Goal: Task Accomplishment & Management: Manage account settings

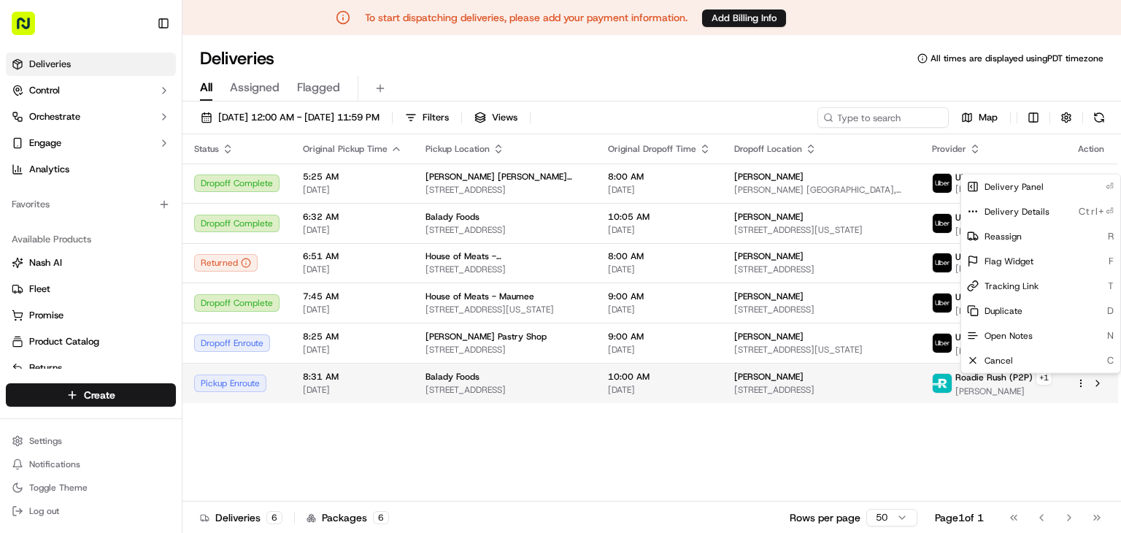
click at [1072, 380] on html "To start dispatching deliveries, please add your payment information. Add Billi…" at bounding box center [560, 266] width 1121 height 533
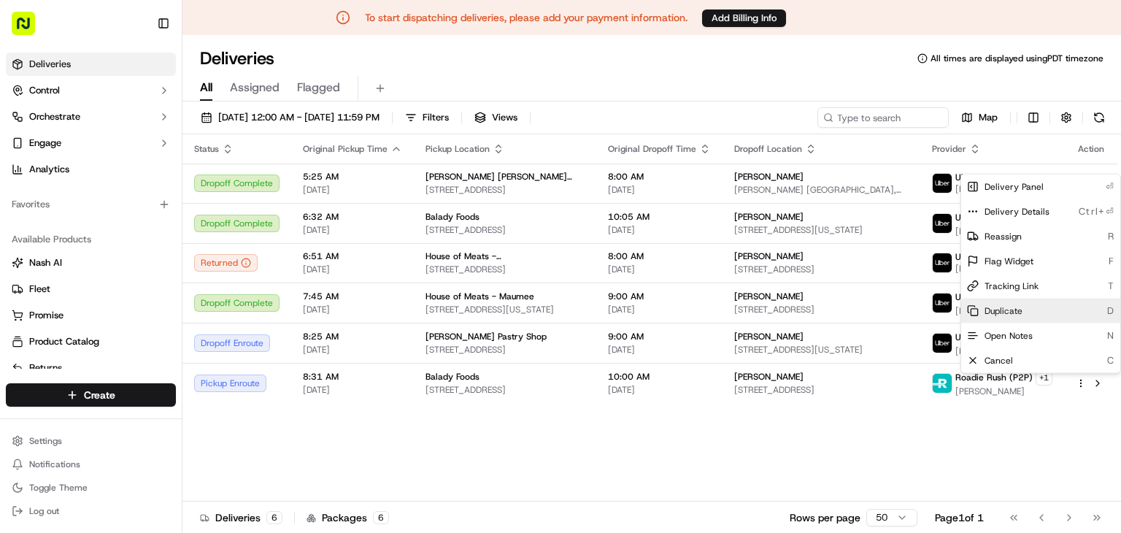
click at [1042, 310] on div "Duplicate D" at bounding box center [1040, 310] width 159 height 25
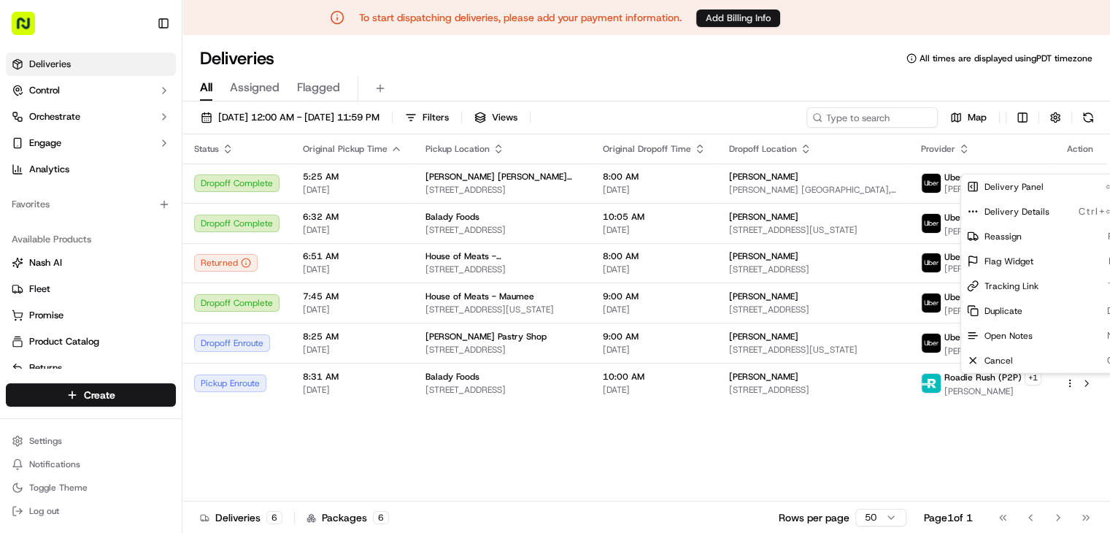
click at [770, 21] on html "To start dispatching deliveries, please add your payment information. Add Billi…" at bounding box center [555, 266] width 1110 height 533
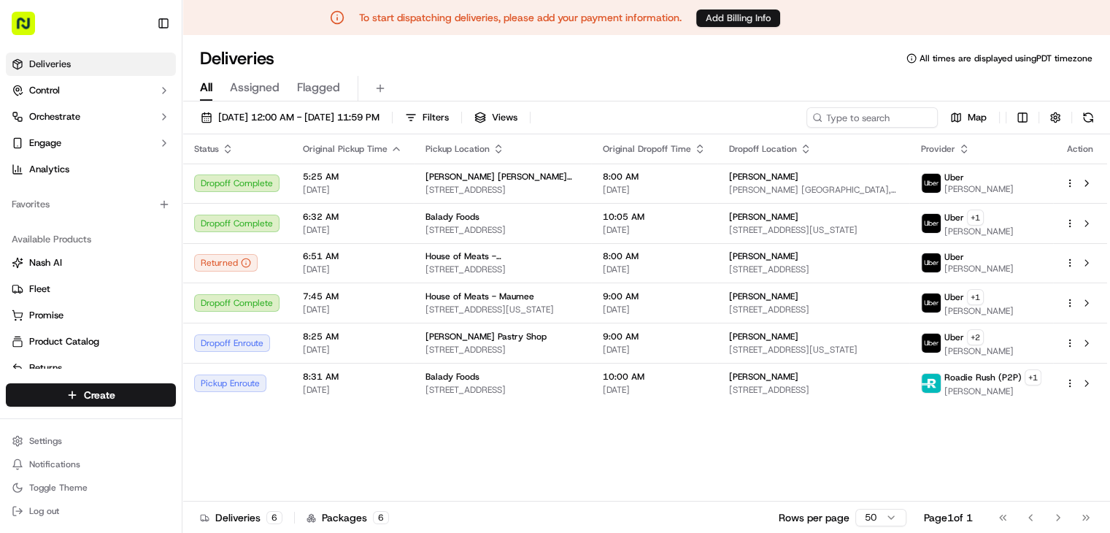
click at [748, 25] on button "Add Billing Info" at bounding box center [738, 18] width 84 height 18
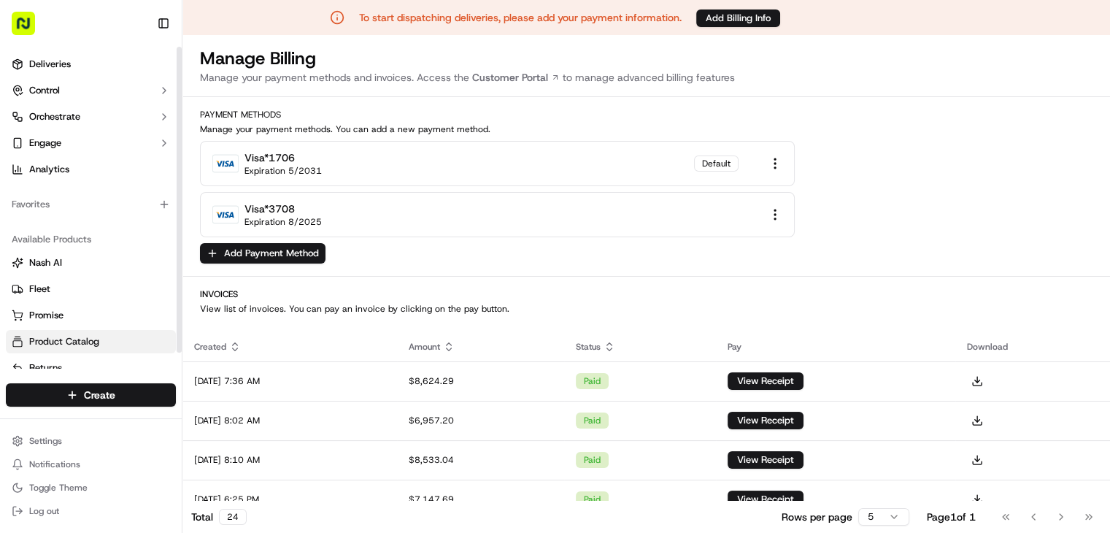
click at [104, 338] on link "Product Catalog" at bounding box center [91, 341] width 158 height 13
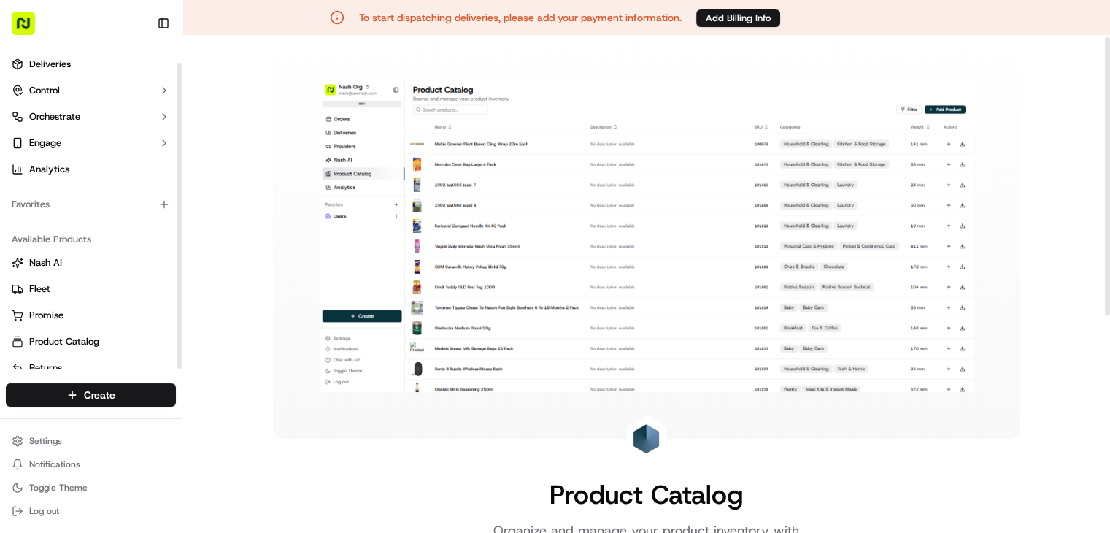
scroll to position [17, 0]
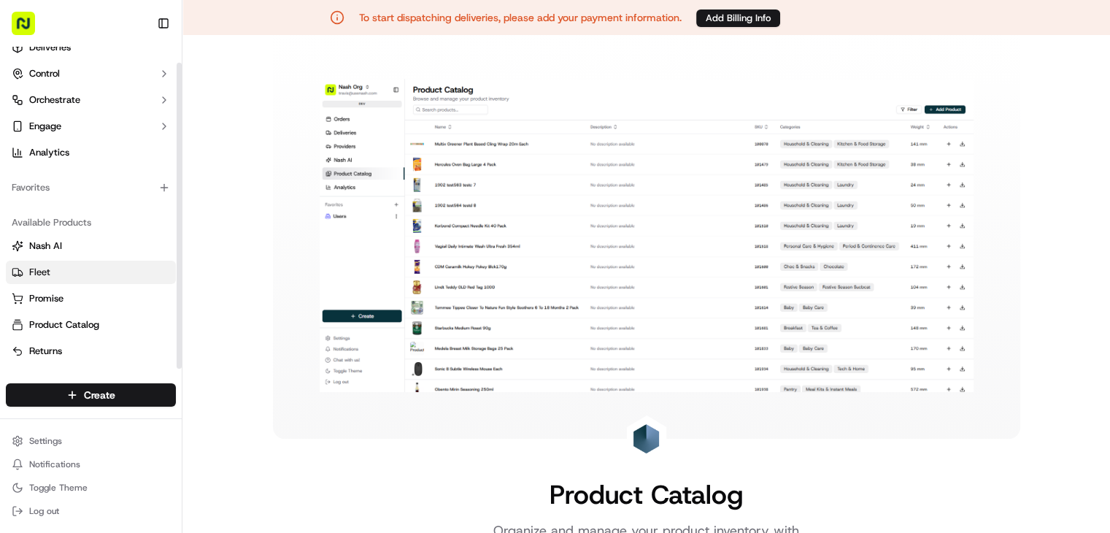
click at [96, 264] on button "Fleet" at bounding box center [91, 271] width 170 height 23
click at [105, 301] on link "Promise" at bounding box center [91, 298] width 158 height 13
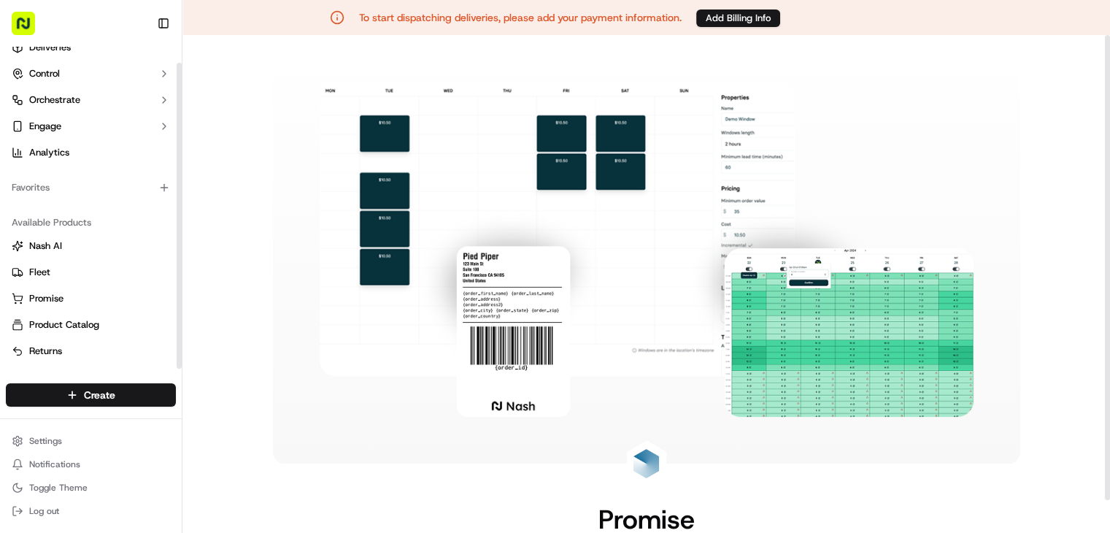
scroll to position [146, 0]
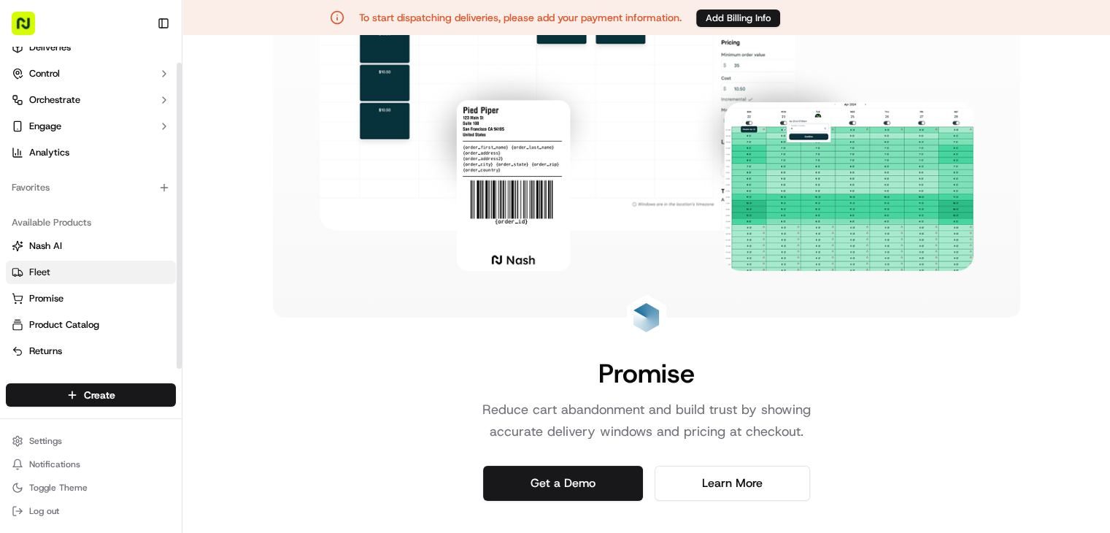
click at [131, 274] on link "Fleet" at bounding box center [91, 272] width 158 height 13
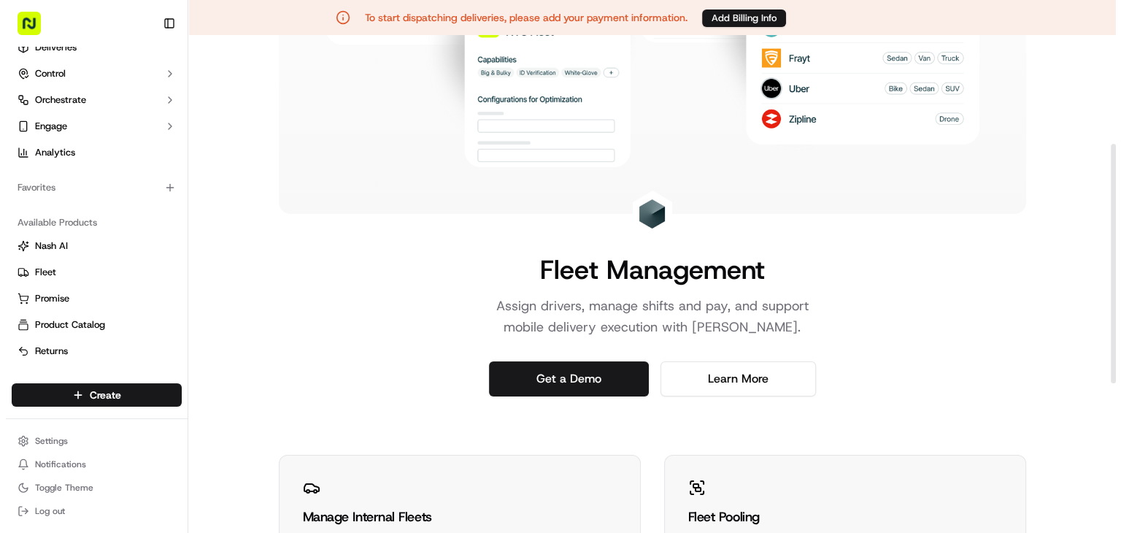
scroll to position [235, 0]
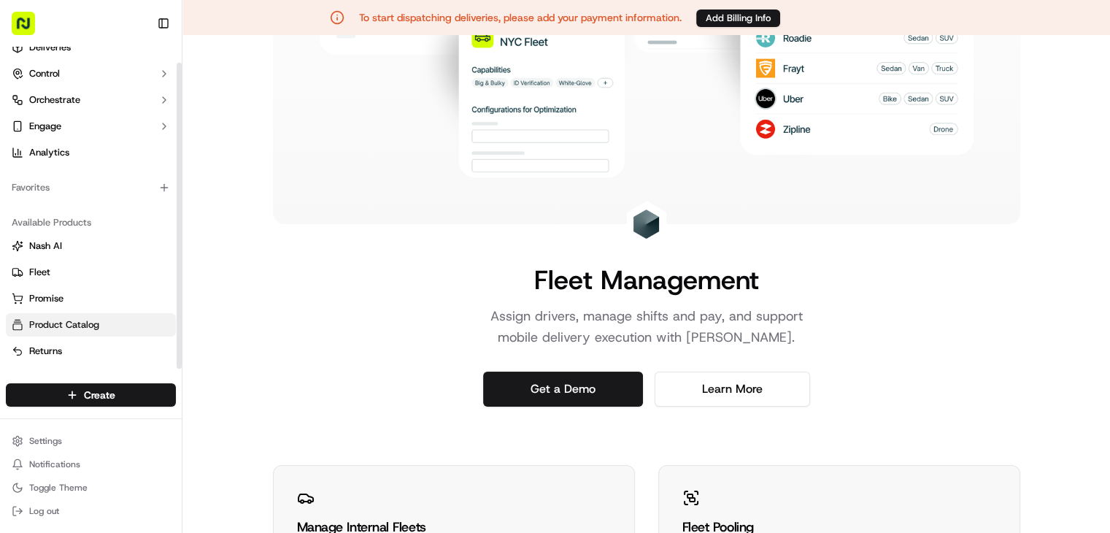
click at [126, 315] on button "Product Catalog" at bounding box center [91, 324] width 170 height 23
click at [131, 330] on button "Product Catalog" at bounding box center [91, 324] width 170 height 23
click at [134, 331] on button "Product Catalog" at bounding box center [91, 324] width 170 height 23
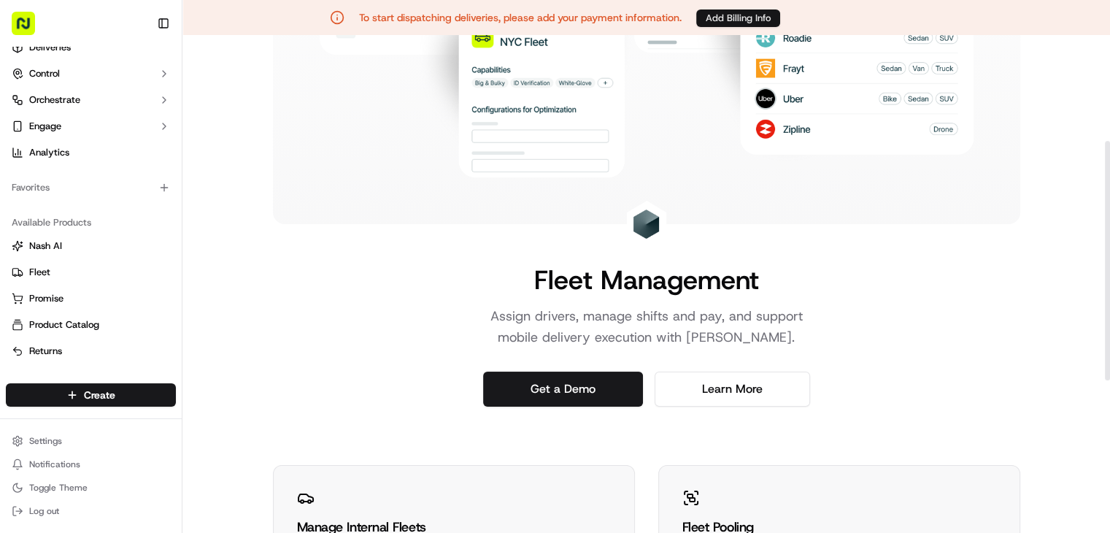
click at [764, 21] on button "Add Billing Info" at bounding box center [738, 18] width 84 height 18
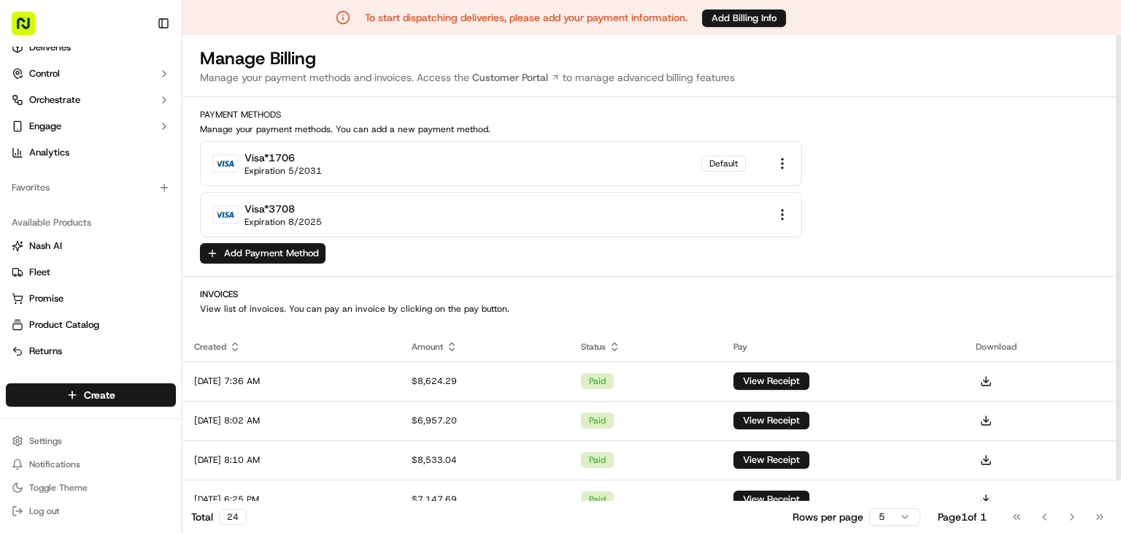
click at [778, 161] on html "To start dispatching deliveries, please add your payment information. Add Billi…" at bounding box center [560, 266] width 1121 height 533
click at [475, 178] on html "To start dispatching deliveries, please add your payment information. Add Billi…" at bounding box center [560, 266] width 1121 height 533
click at [282, 255] on button "Add Payment Method" at bounding box center [262, 253] width 125 height 20
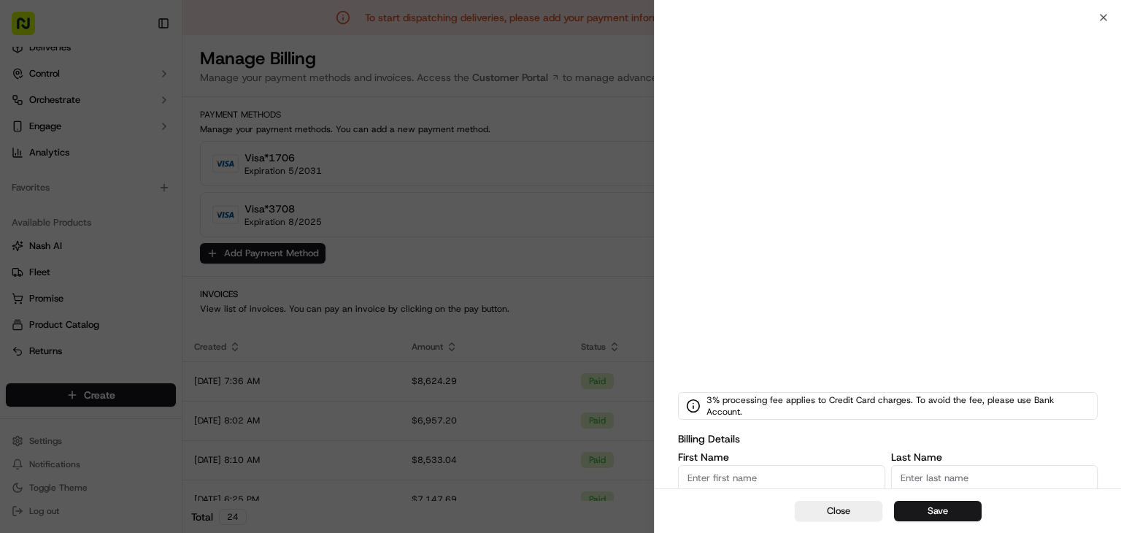
click at [663, 241] on div "3% processing fee applies to Credit Card charges. To avoid the fee, please use …" at bounding box center [887, 465] width 466 height 895
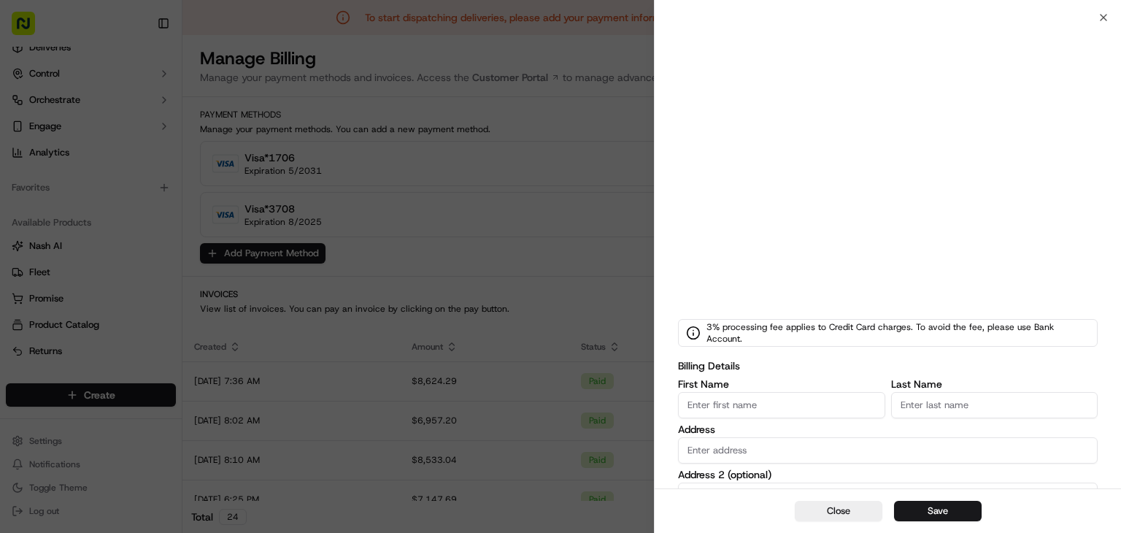
click at [762, 406] on input "First Name" at bounding box center [781, 405] width 207 height 26
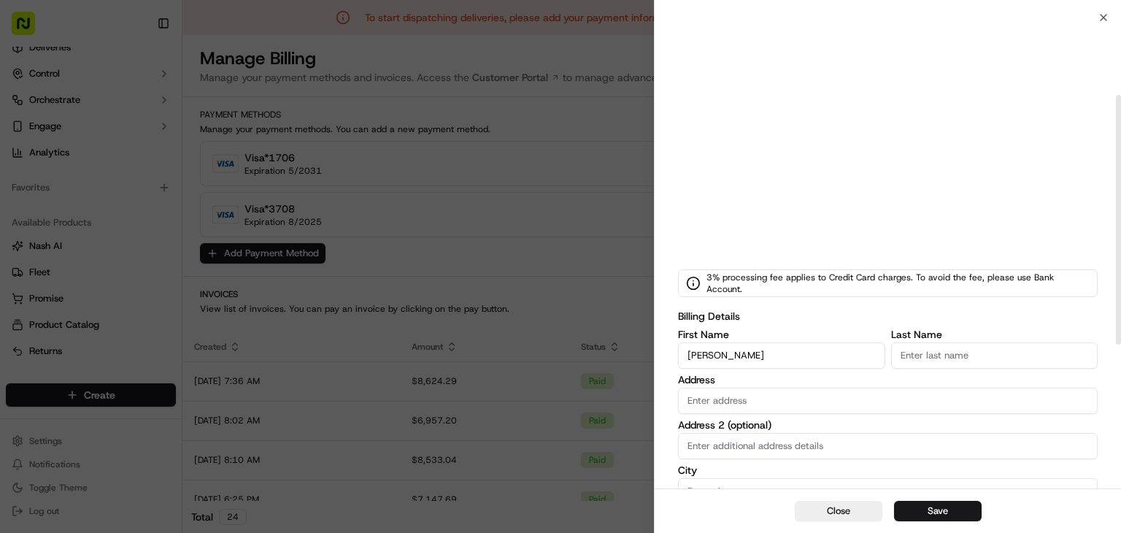
scroll to position [146, 0]
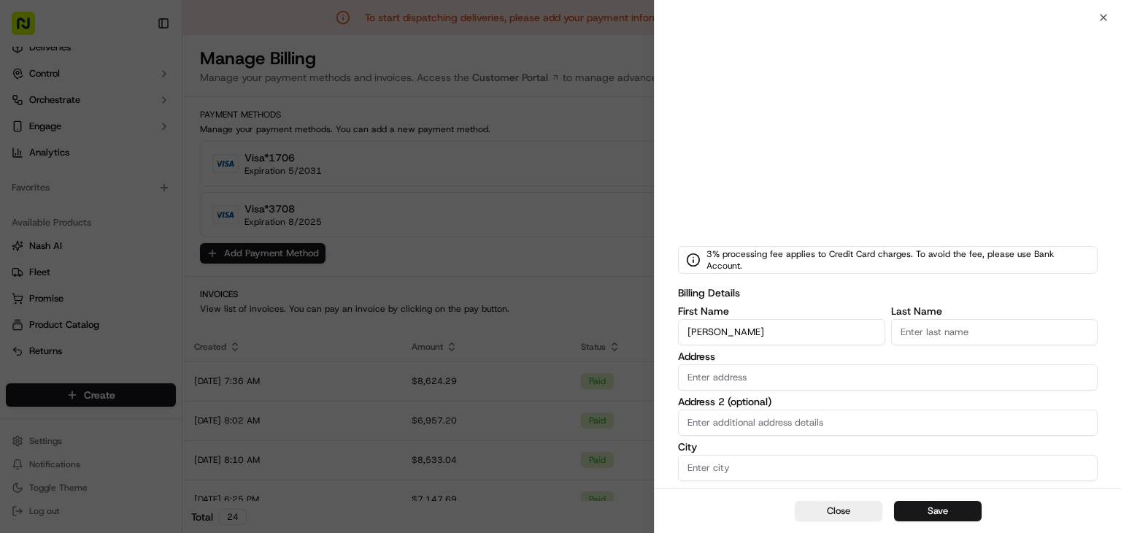
click at [721, 330] on input "Bagrat Safarian" at bounding box center [781, 332] width 207 height 26
type input "Bagrat"
click at [990, 333] on input "Last Name" at bounding box center [994, 332] width 207 height 26
paste input "Safarian"
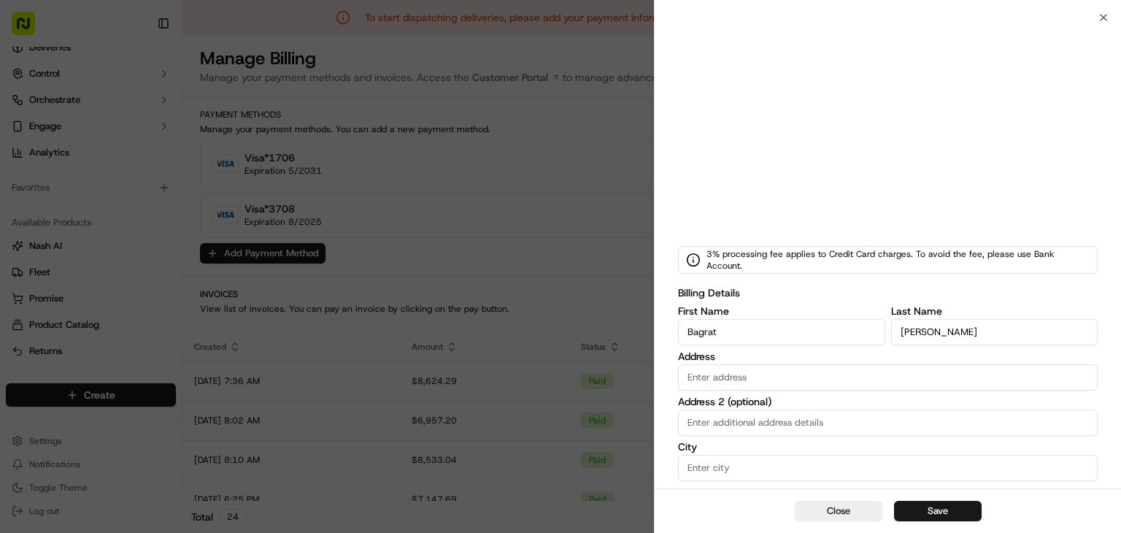
click at [897, 328] on input "Safarian" at bounding box center [994, 332] width 207 height 26
type input "Safarian"
click at [797, 333] on input "Bagrat" at bounding box center [781, 332] width 207 height 26
type input "Bagrat"
click at [776, 377] on input "Address" at bounding box center [887, 377] width 419 height 26
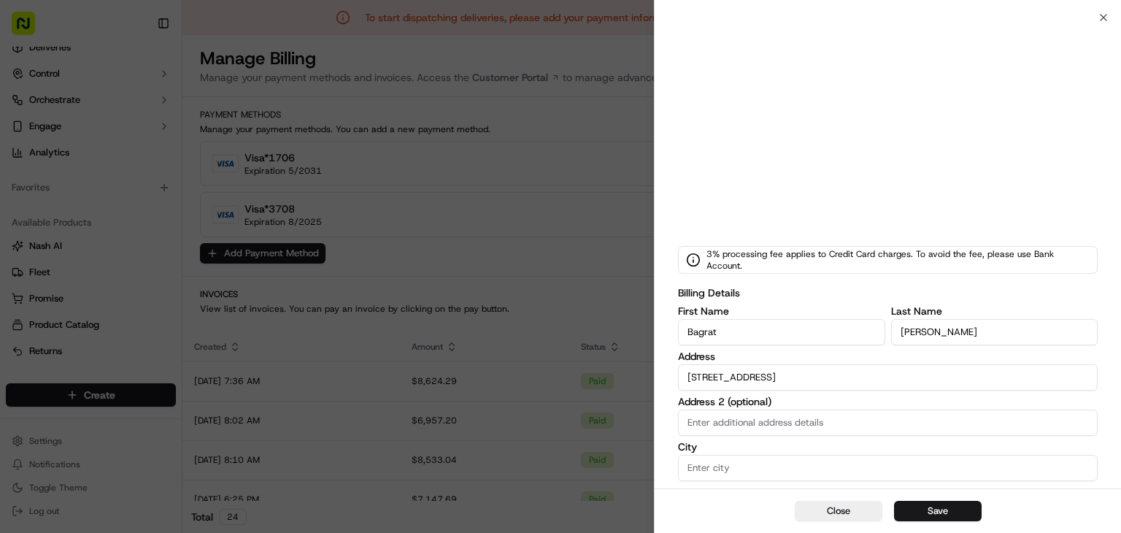
type input "600 North Brand Boulevard"
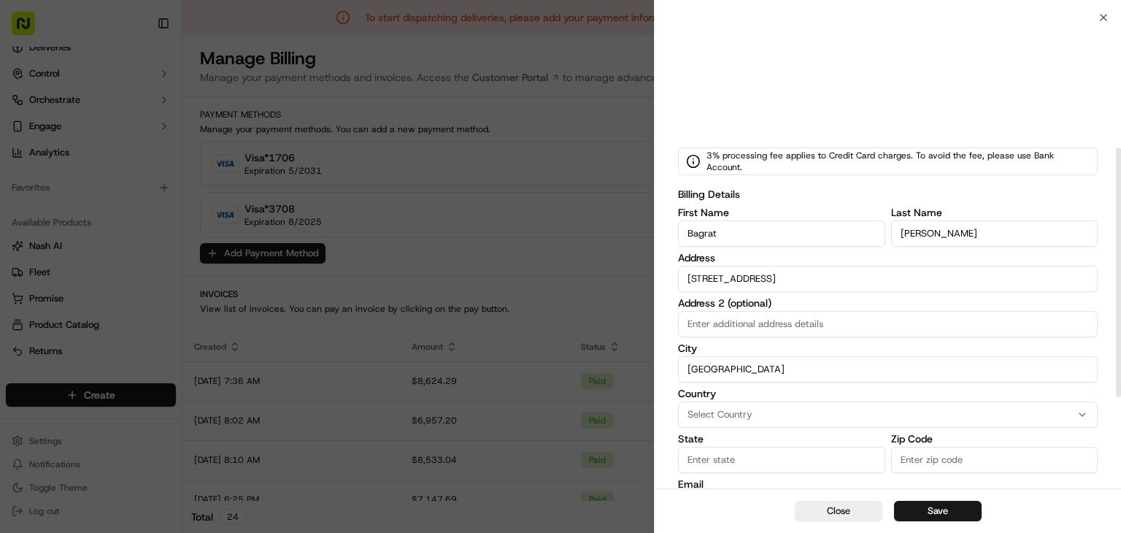
scroll to position [245, 0]
type input "Glendale"
click at [780, 400] on button "Select Country" at bounding box center [887, 413] width 419 height 26
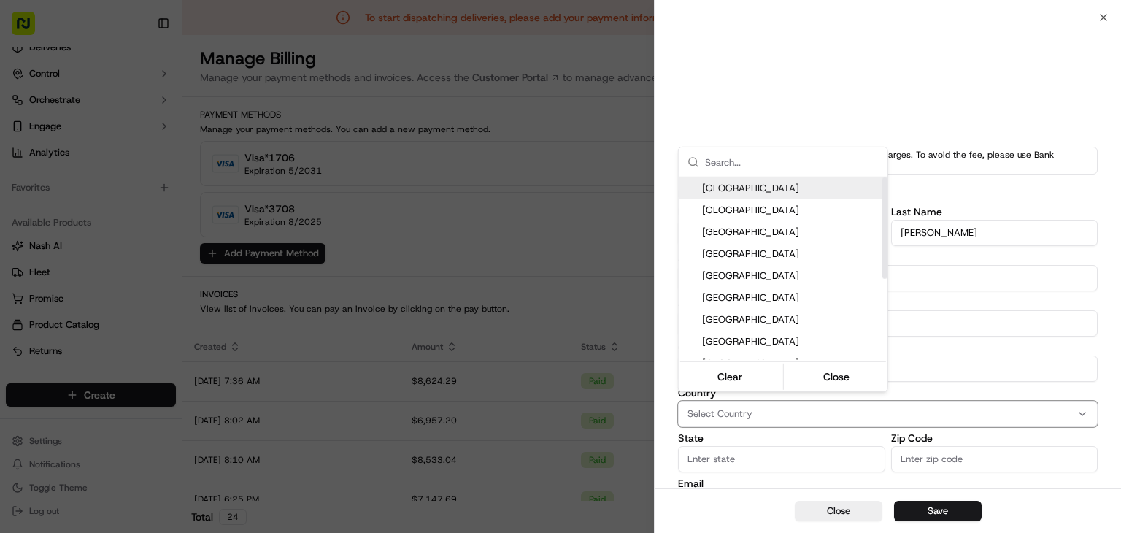
click at [834, 187] on span "United States" at bounding box center [791, 188] width 179 height 13
click at [827, 448] on body "To start dispatching deliveries, please add your payment information. Add Billi…" at bounding box center [560, 266] width 1121 height 533
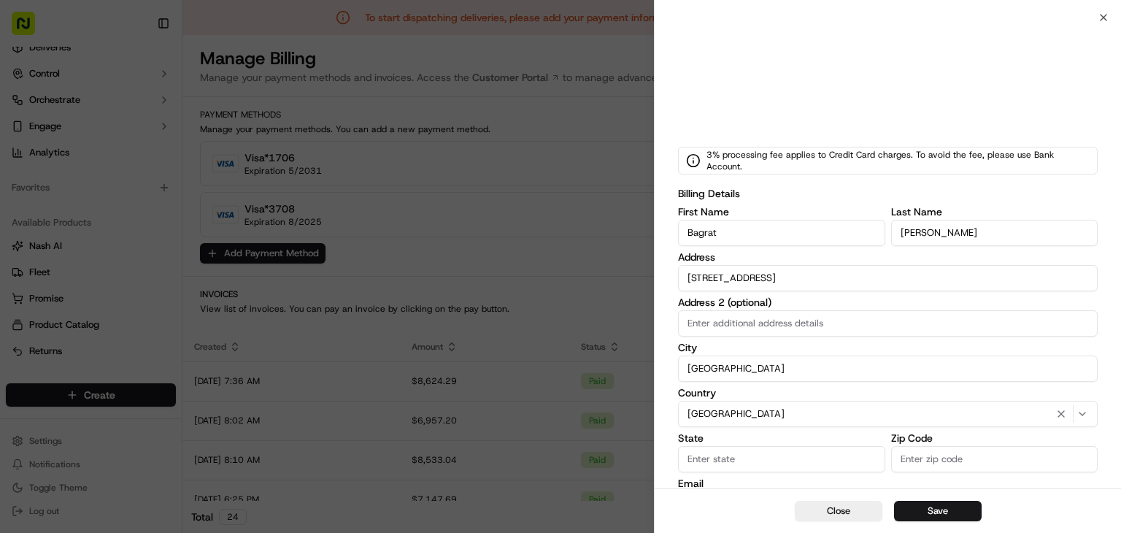
click at [827, 448] on input "State" at bounding box center [781, 459] width 207 height 26
type input "CA"
click at [895, 456] on input "Zip Code" at bounding box center [994, 459] width 207 height 26
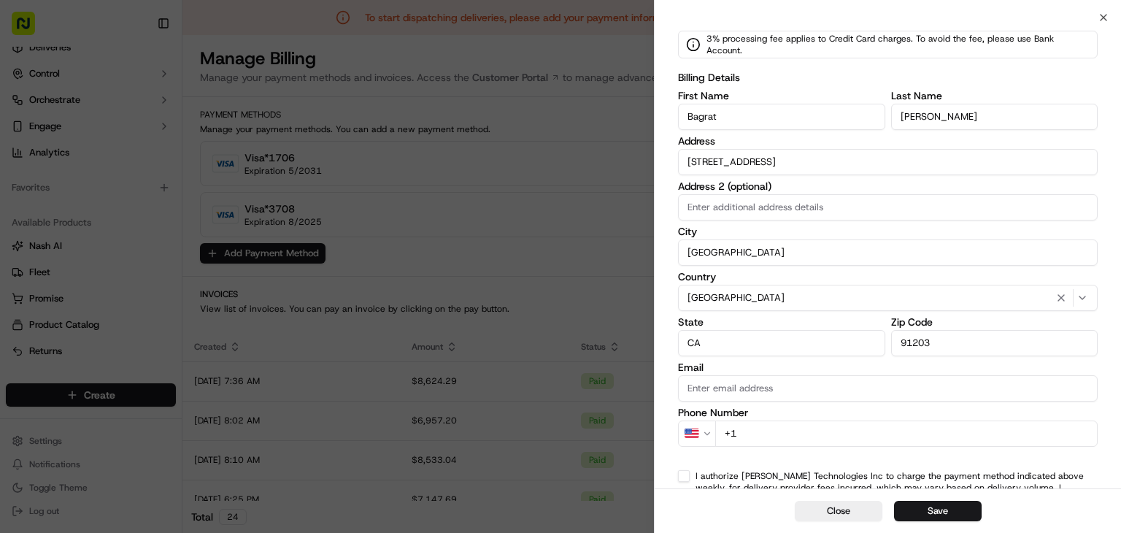
scroll to position [417, 0]
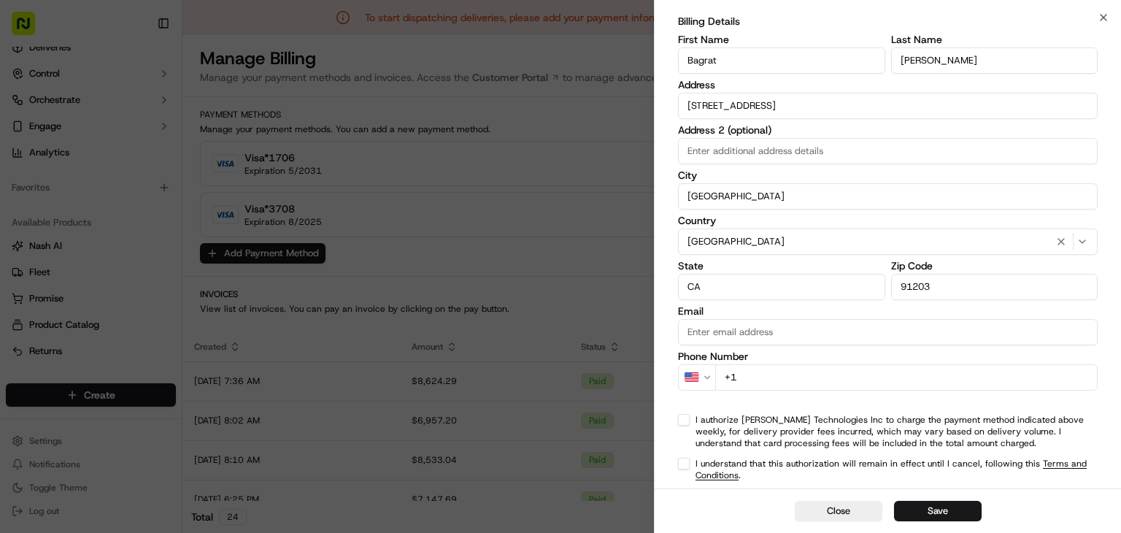
type input "91203"
click at [797, 319] on input "Email" at bounding box center [887, 332] width 419 height 26
type input "davidt@localexpress.io"
click at [786, 371] on input "+1" at bounding box center [906, 377] width 382 height 26
click at [1059, 366] on input "+1" at bounding box center [906, 377] width 382 height 26
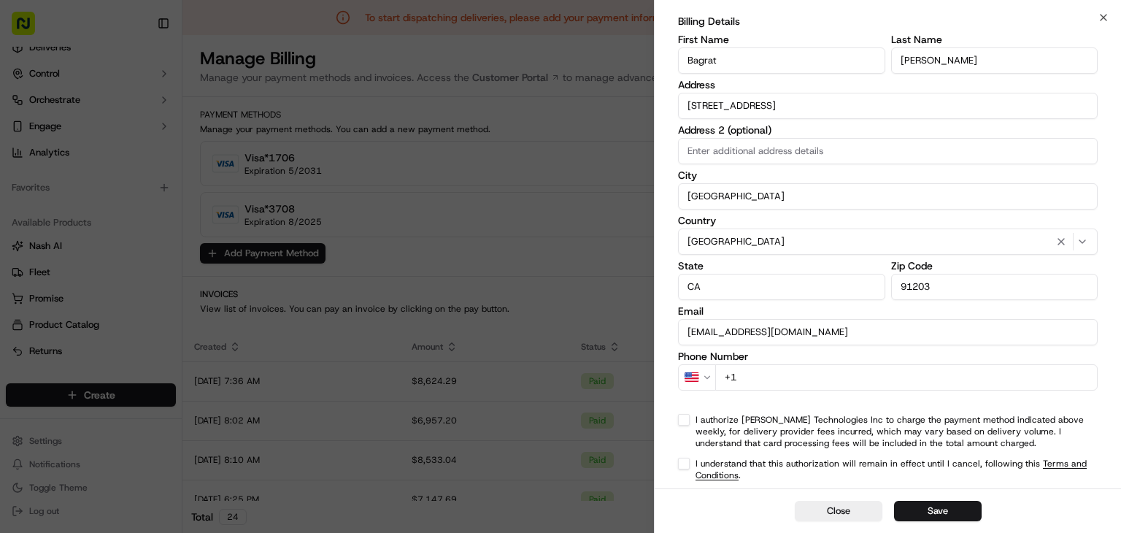
paste input "818 641 6370"
type input "+1 818 641 6370"
click at [686, 414] on button "I authorize Nash Technologies Inc to charge the payment method indicated above …" at bounding box center [684, 420] width 12 height 12
click at [684, 457] on button "I understand that this authorization will remain in effect until I cancel, foll…" at bounding box center [684, 463] width 12 height 12
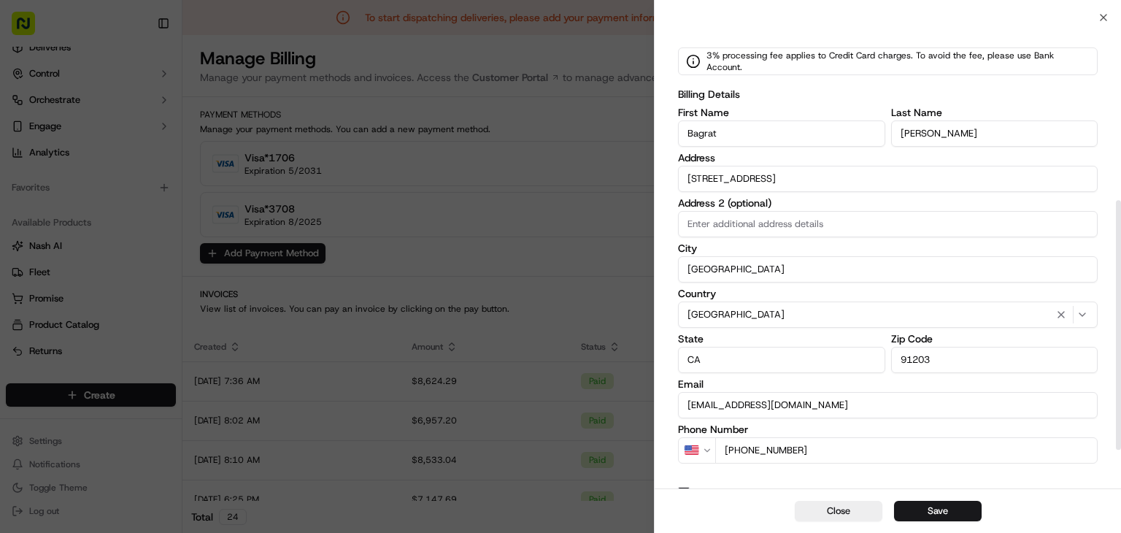
click at [861, 381] on label "Email" at bounding box center [887, 384] width 419 height 10
click at [861, 392] on input "davidt@localexpress.io" at bounding box center [887, 405] width 419 height 26
click at [765, 222] on input "Address 2 (optional)" at bounding box center [887, 224] width 419 height 26
type input "3"
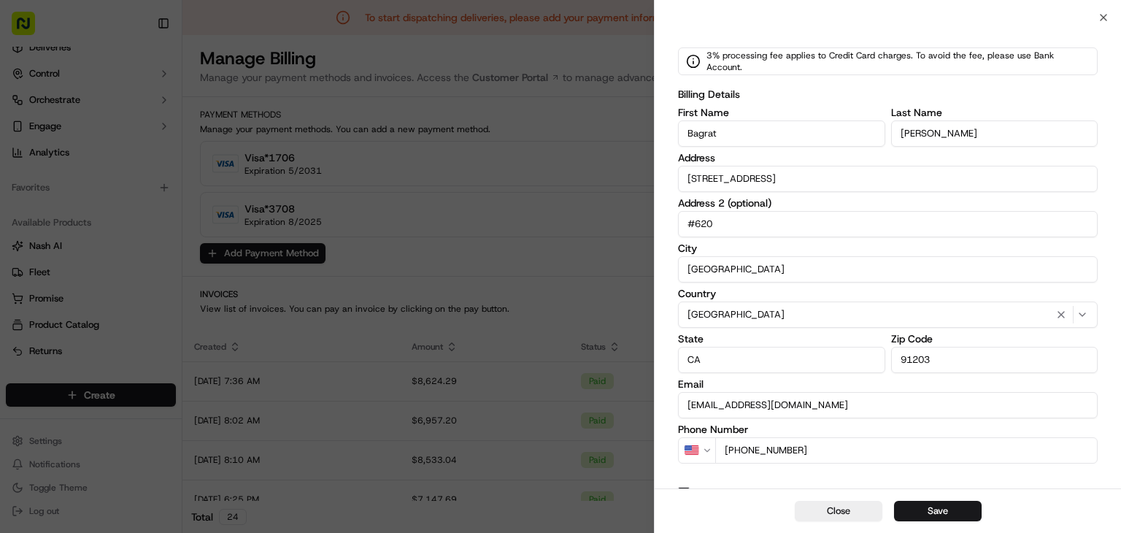
type input "#620"
click at [776, 244] on label "City" at bounding box center [887, 248] width 419 height 10
click at [776, 256] on input "Glendale" at bounding box center [887, 269] width 419 height 26
click at [822, 243] on label "City" at bounding box center [887, 248] width 419 height 10
click at [822, 256] on input "Glendale" at bounding box center [887, 269] width 419 height 26
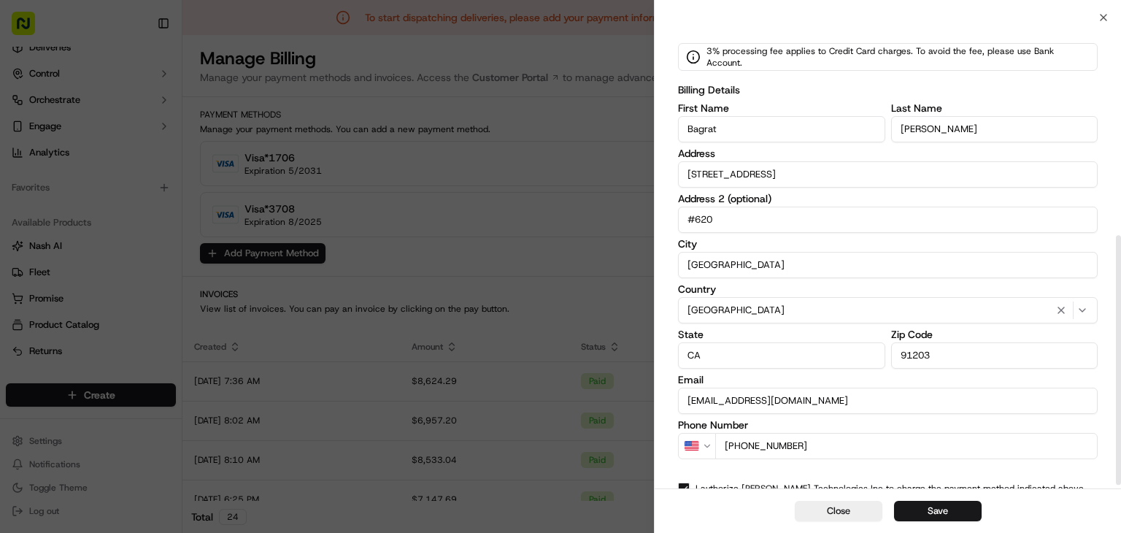
scroll to position [417, 0]
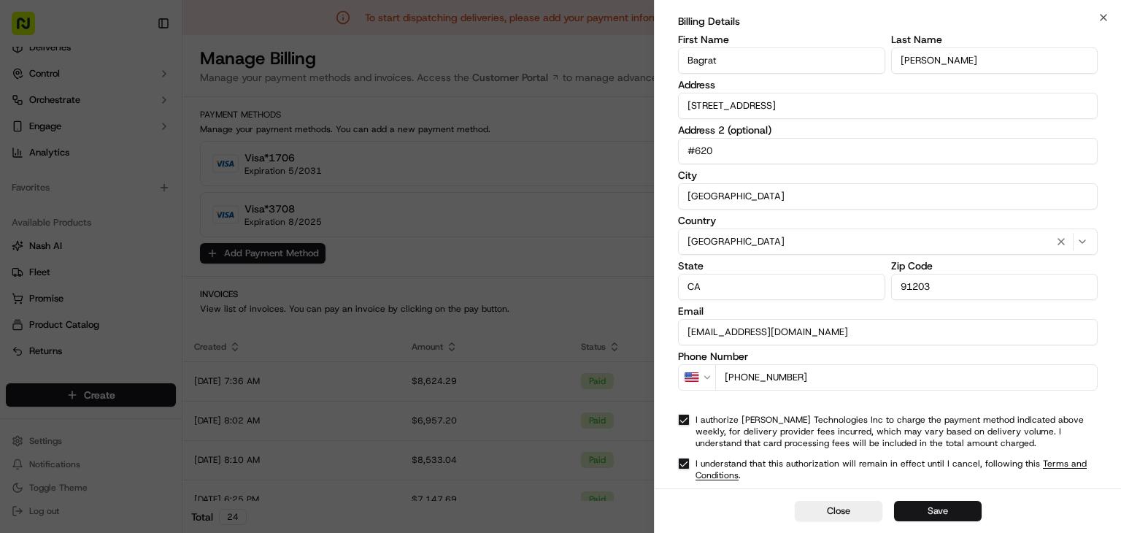
click at [945, 510] on button "Save" at bounding box center [938, 510] width 88 height 20
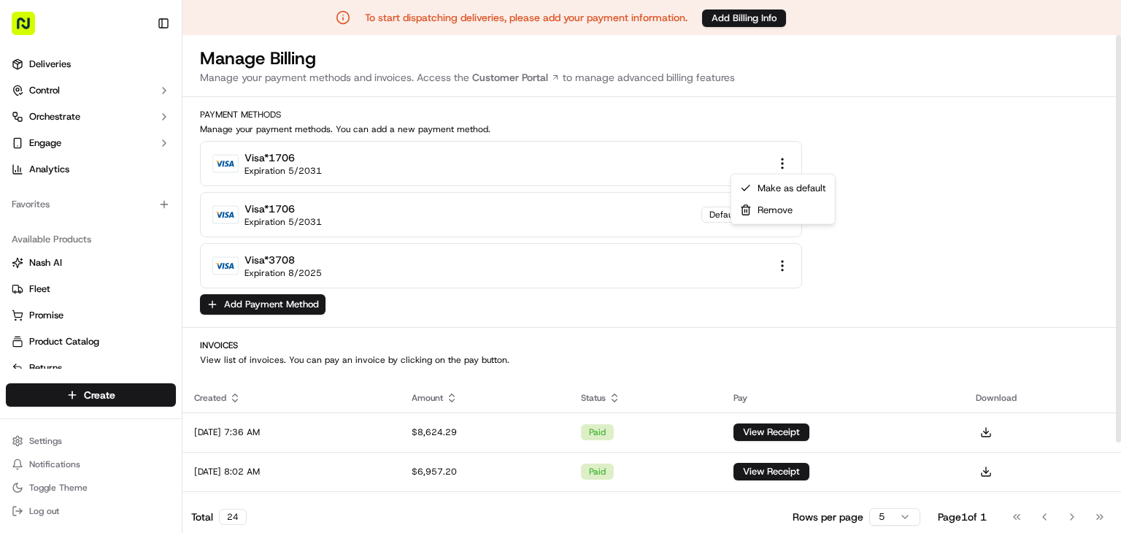
click at [770, 168] on html "To start dispatching deliveries, please add your payment information. Add Billi…" at bounding box center [560, 266] width 1121 height 533
click at [816, 186] on div "Make as default" at bounding box center [783, 188] width 98 height 22
click at [773, 213] on html "To start dispatching deliveries, please add your payment information. Add Billi…" at bounding box center [560, 266] width 1121 height 533
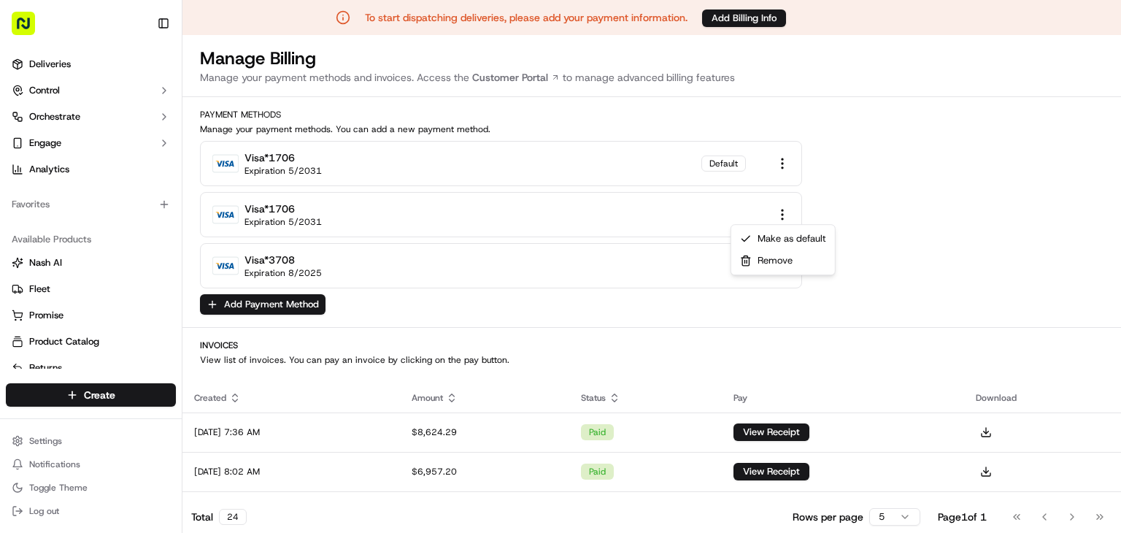
click at [861, 196] on html "To start dispatching deliveries, please add your payment information. Add Billi…" at bounding box center [560, 266] width 1121 height 533
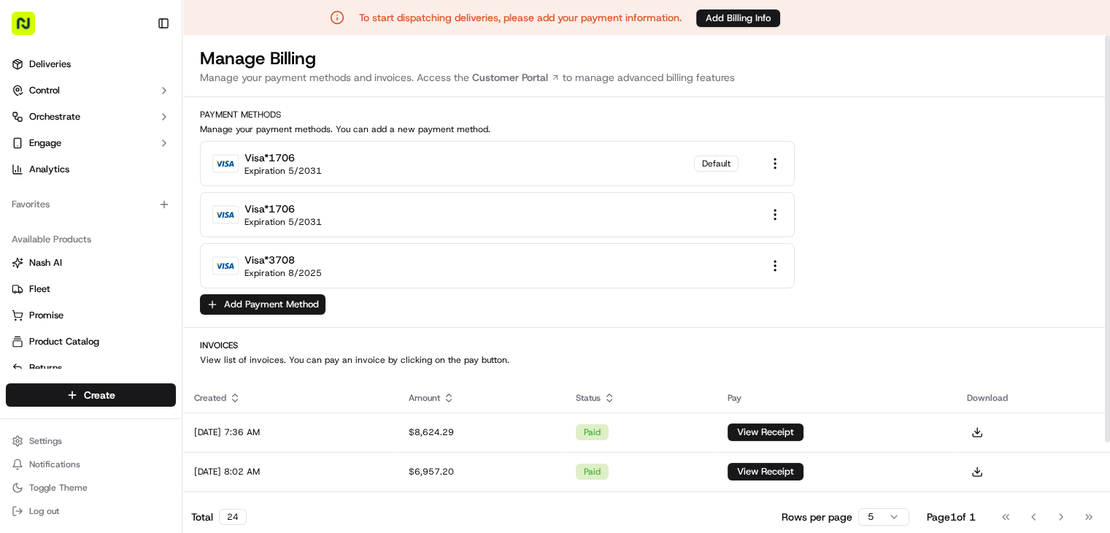
click at [473, 138] on div "Payment Methods Manage your payment methods. You can add a new payment method. …" at bounding box center [645, 212] width 927 height 206
click at [446, 156] on div "visa *1706 Expiration 5/2031 Default" at bounding box center [497, 163] width 595 height 45
click at [705, 160] on div "Default" at bounding box center [716, 163] width 44 height 16
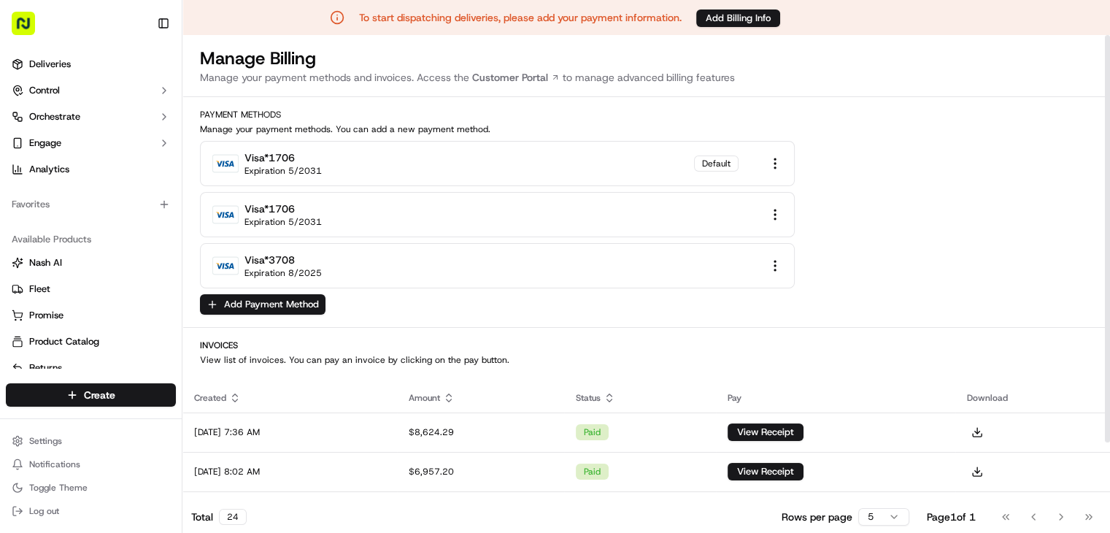
click at [448, 301] on div "Payment Methods Manage your payment methods. You can add a new payment method. …" at bounding box center [645, 212] width 927 height 206
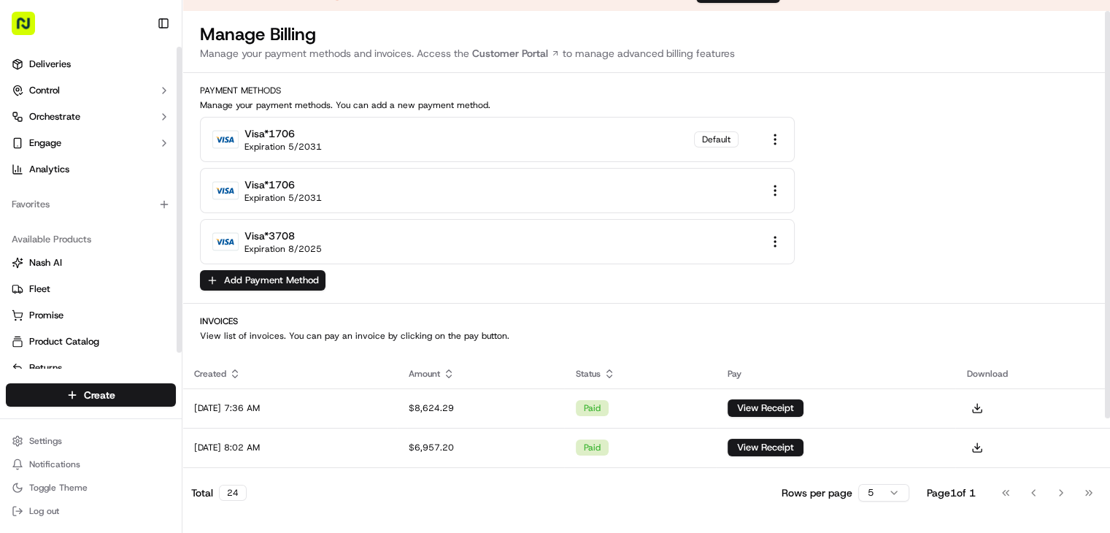
scroll to position [35, 0]
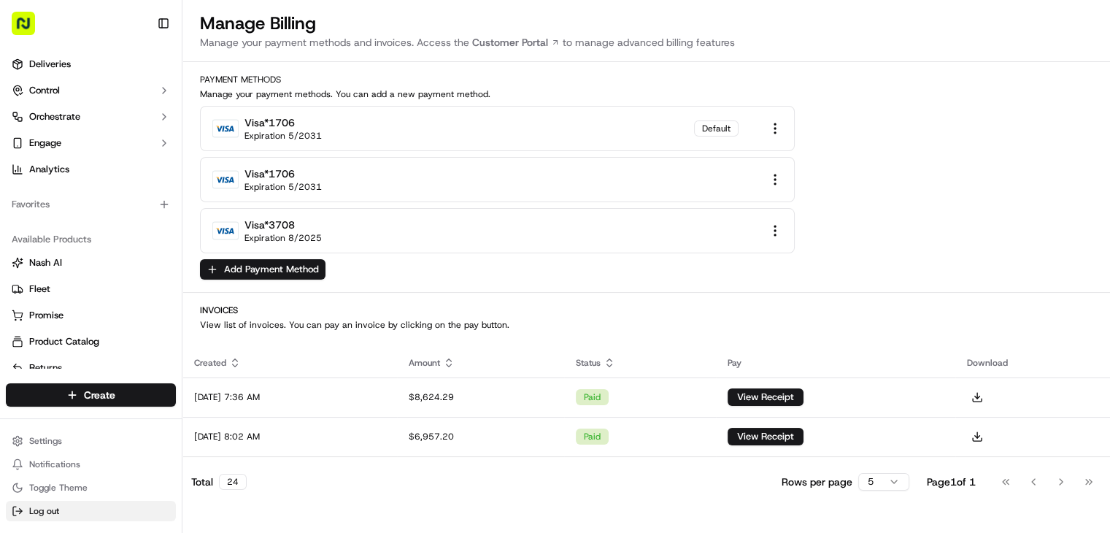
click at [89, 506] on button "Log out" at bounding box center [91, 510] width 170 height 20
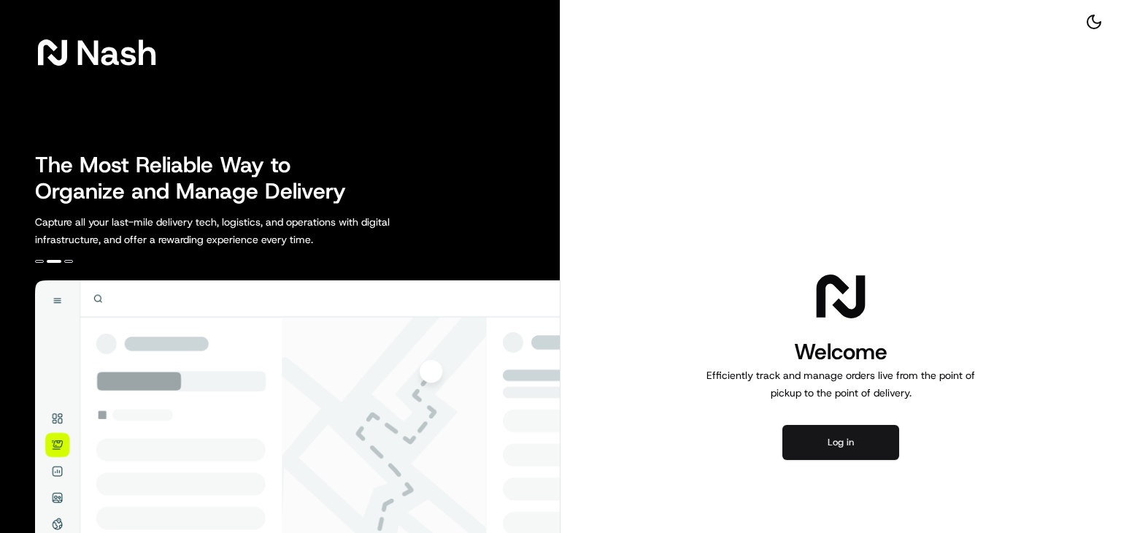
click at [840, 453] on button "Log in" at bounding box center [840, 442] width 117 height 35
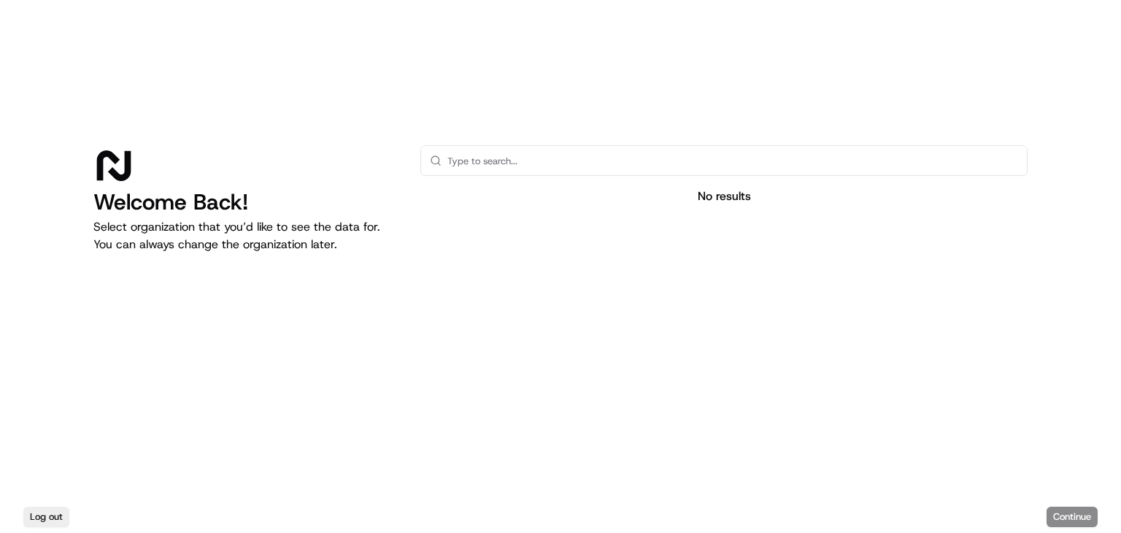
click at [1080, 517] on div "Log out Continue" at bounding box center [560, 516] width 1121 height 32
click at [722, 198] on div "No results" at bounding box center [723, 196] width 607 height 18
click at [717, 198] on div "No results" at bounding box center [723, 196] width 607 height 18
click at [686, 243] on div at bounding box center [723, 333] width 607 height 232
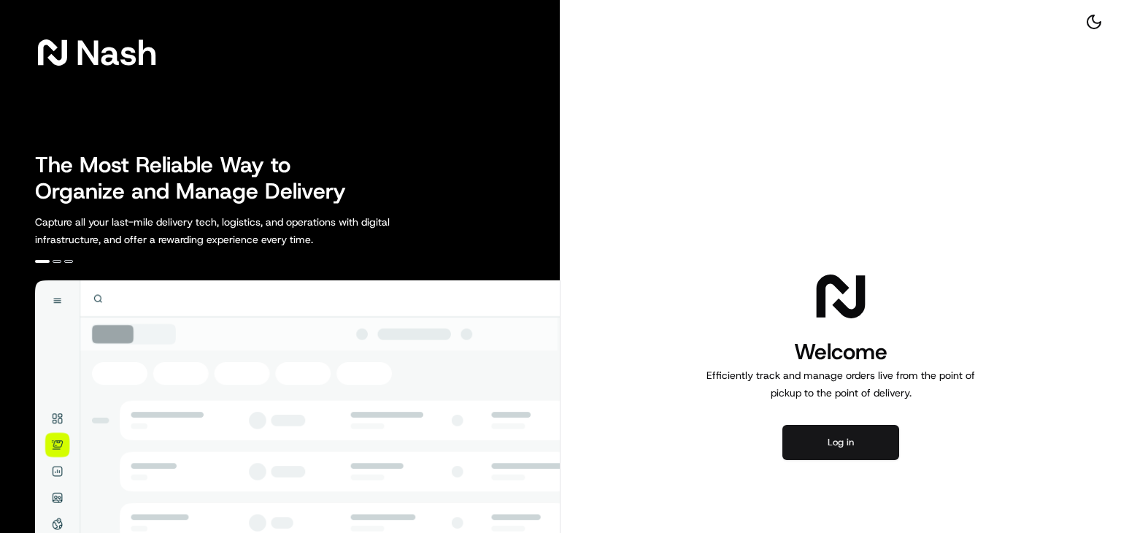
click at [835, 444] on button "Log in" at bounding box center [840, 442] width 117 height 35
